Goal: Use online tool/utility: Use online tool/utility

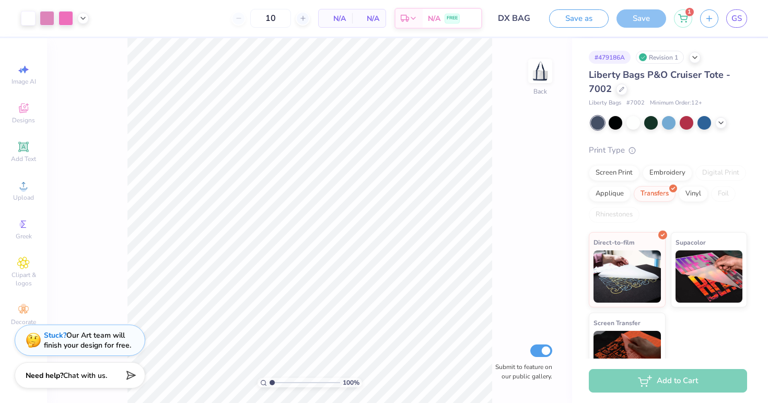
click at [242, 18] on div "10" at bounding box center [271, 18] width 78 height 19
click at [239, 17] on div "10" at bounding box center [271, 18] width 78 height 19
click at [279, 18] on input "10" at bounding box center [270, 18] width 41 height 19
type input "1"
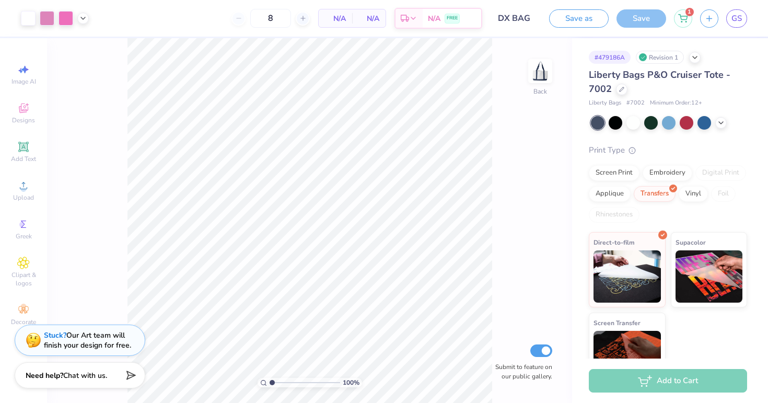
type input "12"
